Goal: Information Seeking & Learning: Find specific fact

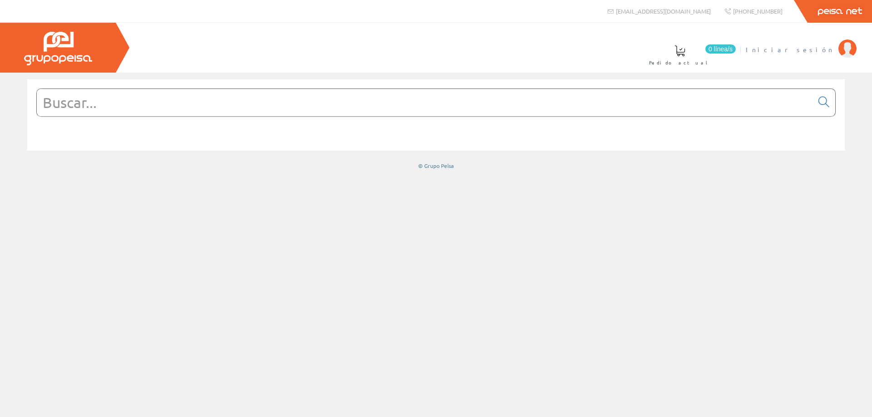
click at [811, 49] on span "Iniciar sesión" at bounding box center [789, 49] width 88 height 9
drag, startPoint x: 0, startPoint y: 0, endPoint x: 338, endPoint y: 102, distance: 352.7
click at [338, 102] on input "text" at bounding box center [425, 102] width 776 height 27
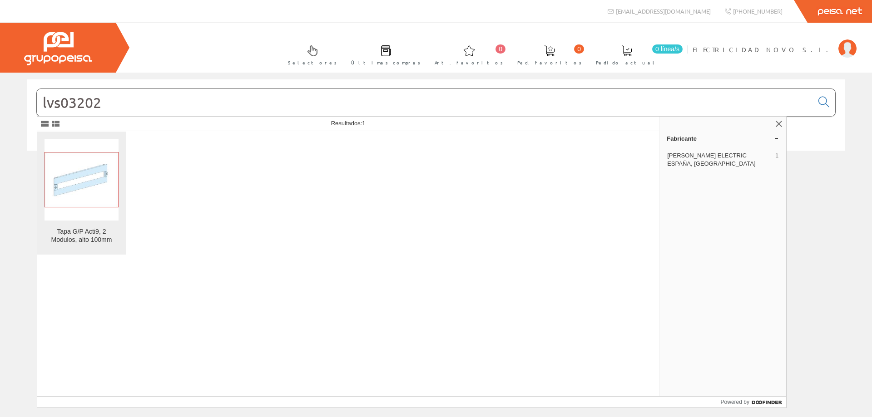
type input "lvs03202"
click at [86, 184] on img at bounding box center [81, 179] width 74 height 55
